Goal: Find specific page/section

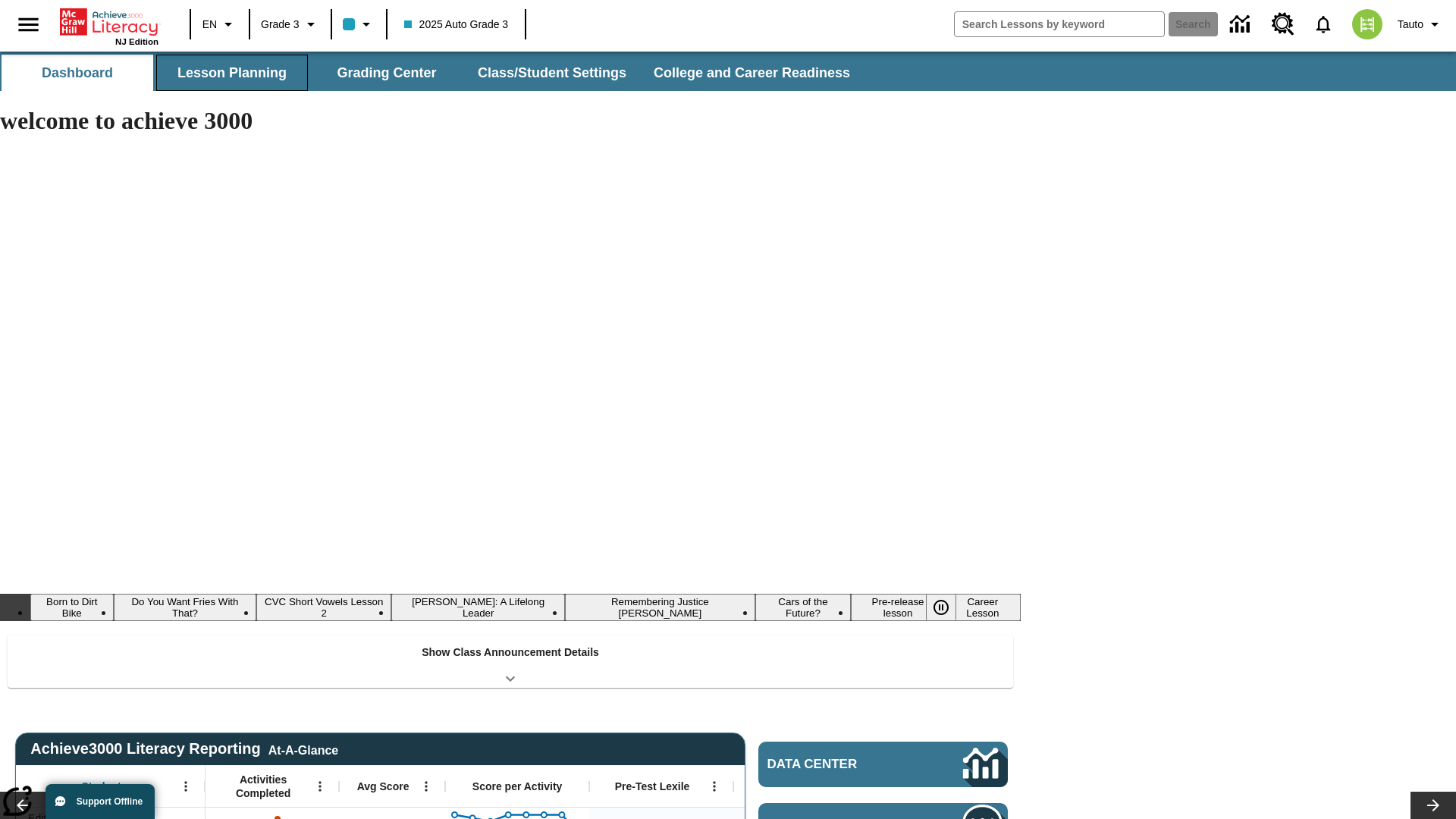
click at [232, 73] on button "Lesson Planning" at bounding box center [232, 73] width 152 height 36
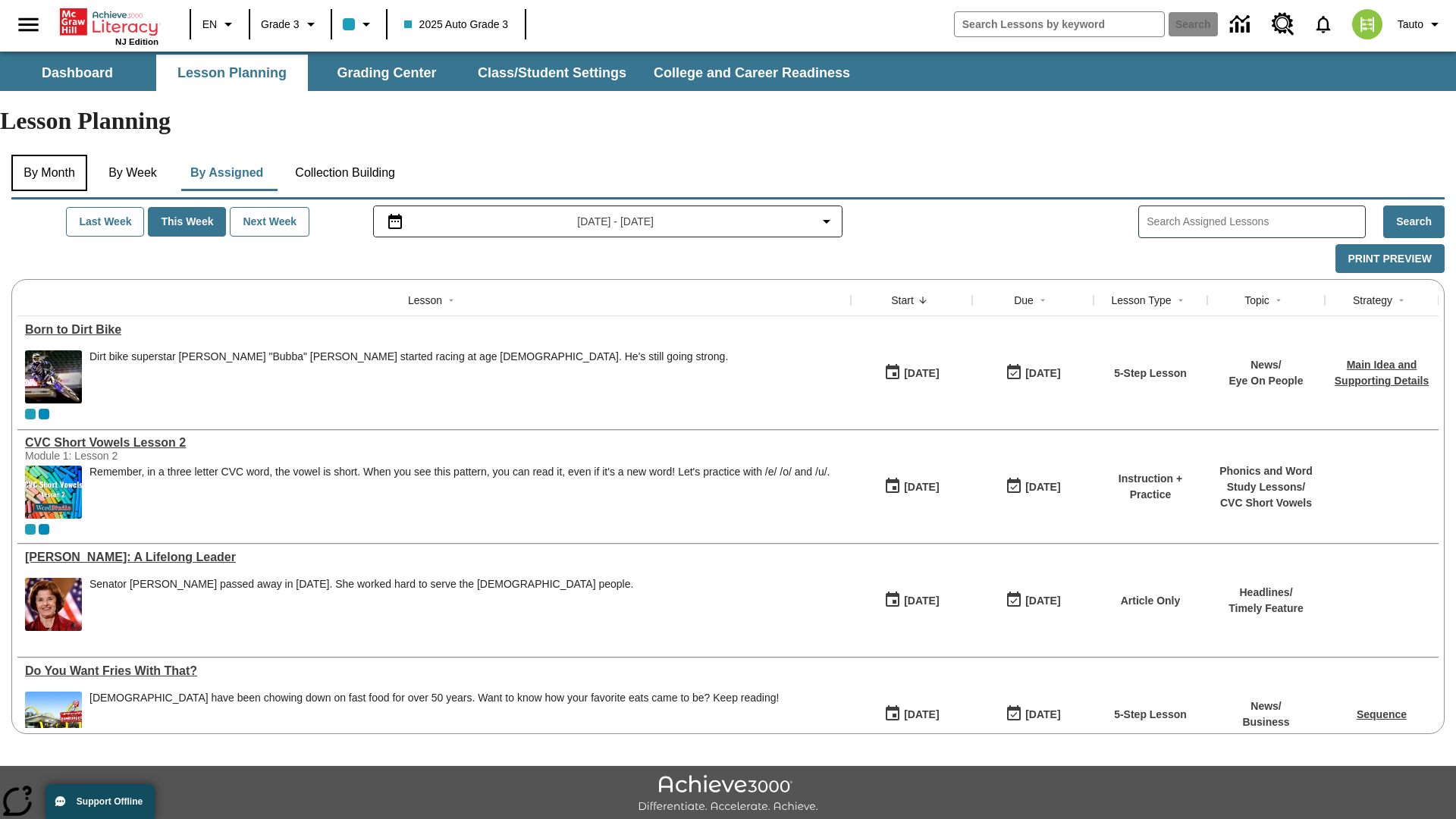
click at [51, 155] on button "By Month" at bounding box center [49, 172] width 76 height 36
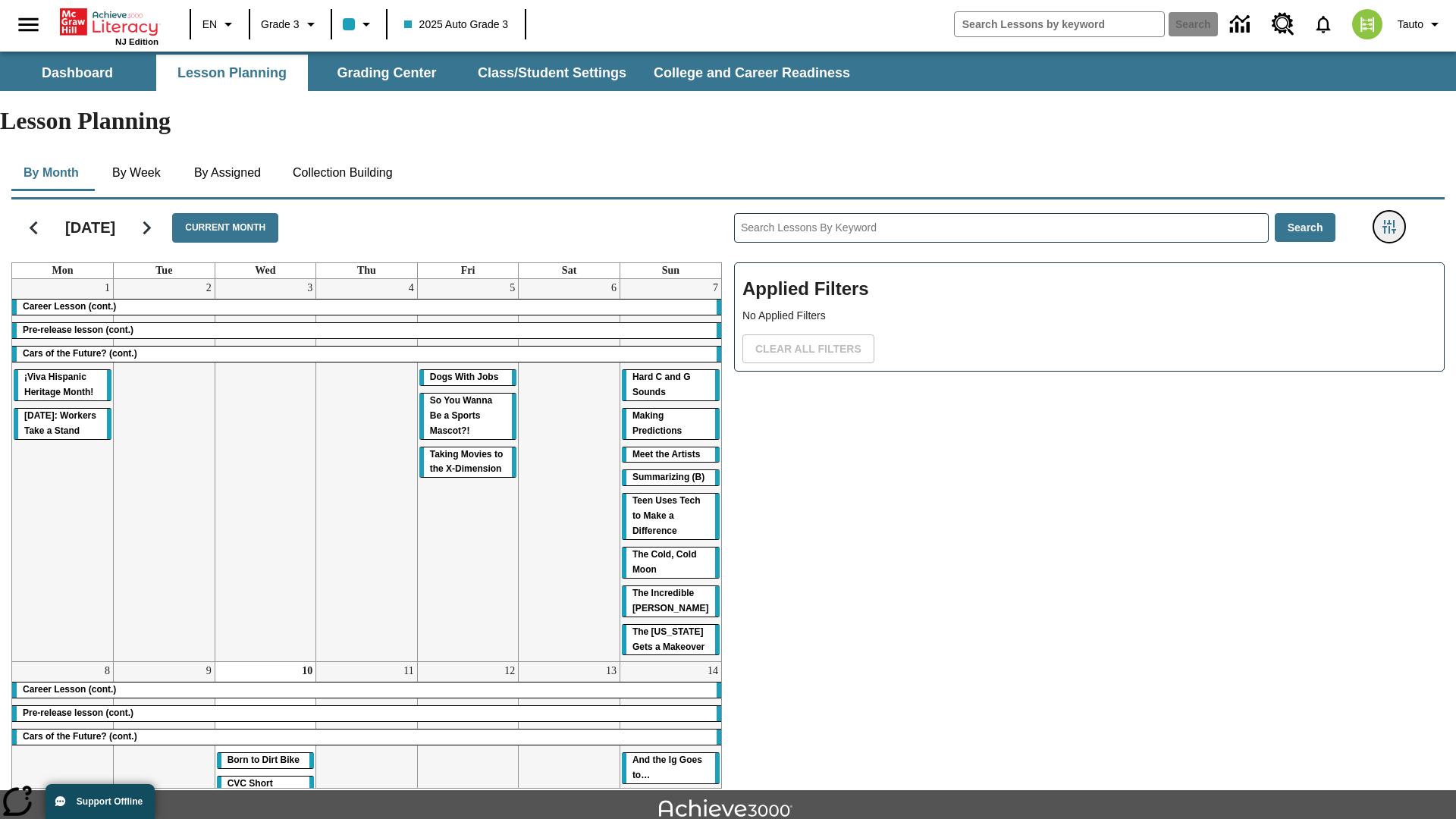
click at [1389, 220] on icon "Filters Side menu" at bounding box center [1389, 227] width 14 height 14
